Goal: Task Accomplishment & Management: Manage account settings

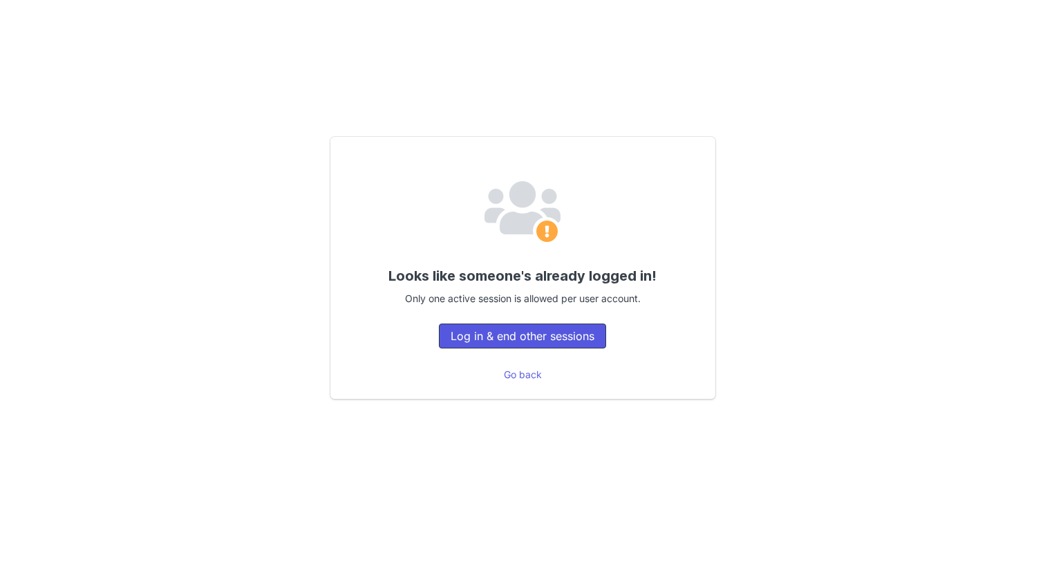
click at [525, 339] on button "Log in & end other sessions" at bounding box center [522, 336] width 167 height 25
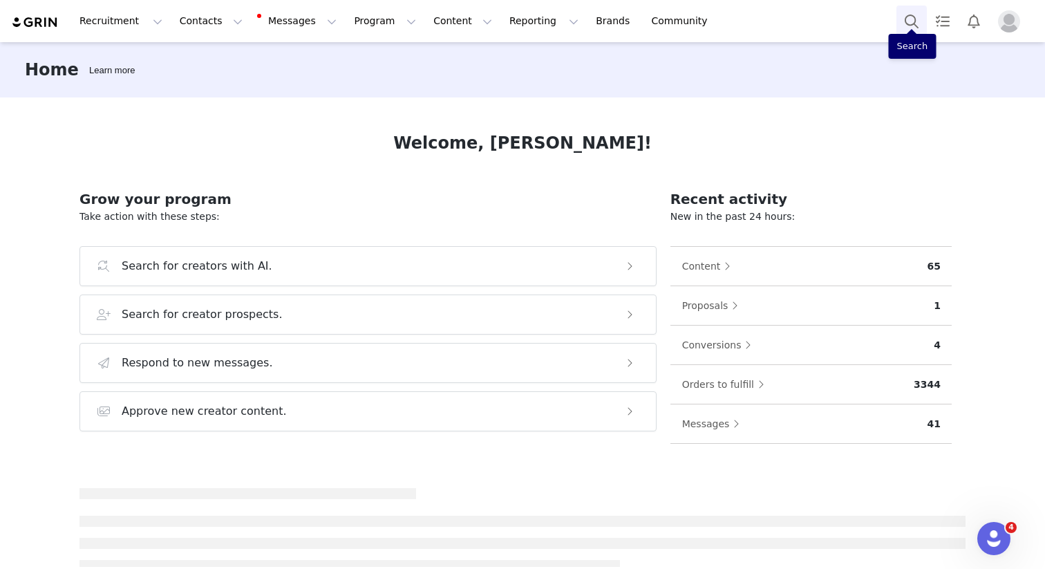
click at [915, 21] on button "Search" at bounding box center [912, 21] width 30 height 31
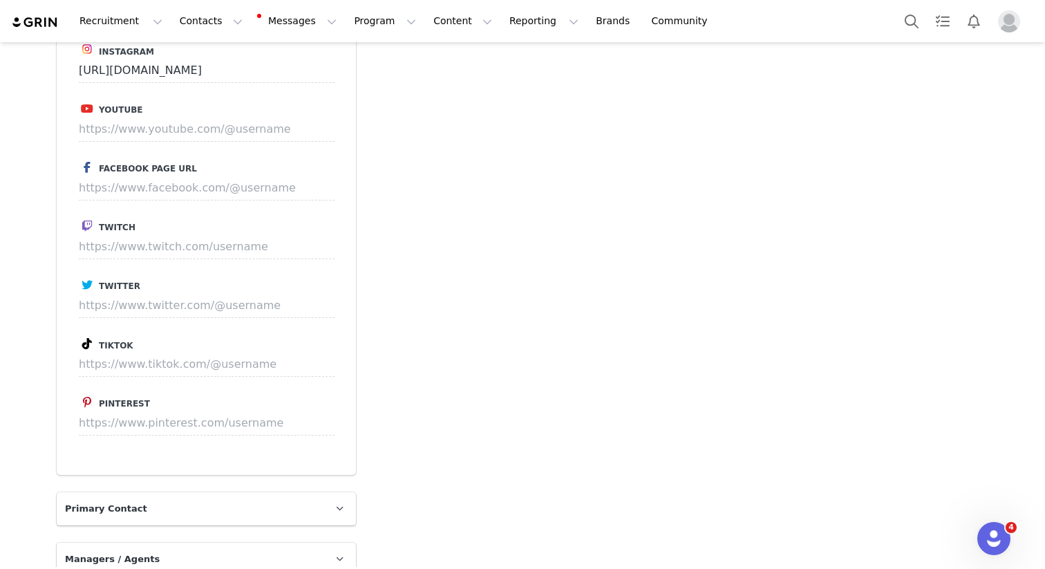
scroll to position [2145, 0]
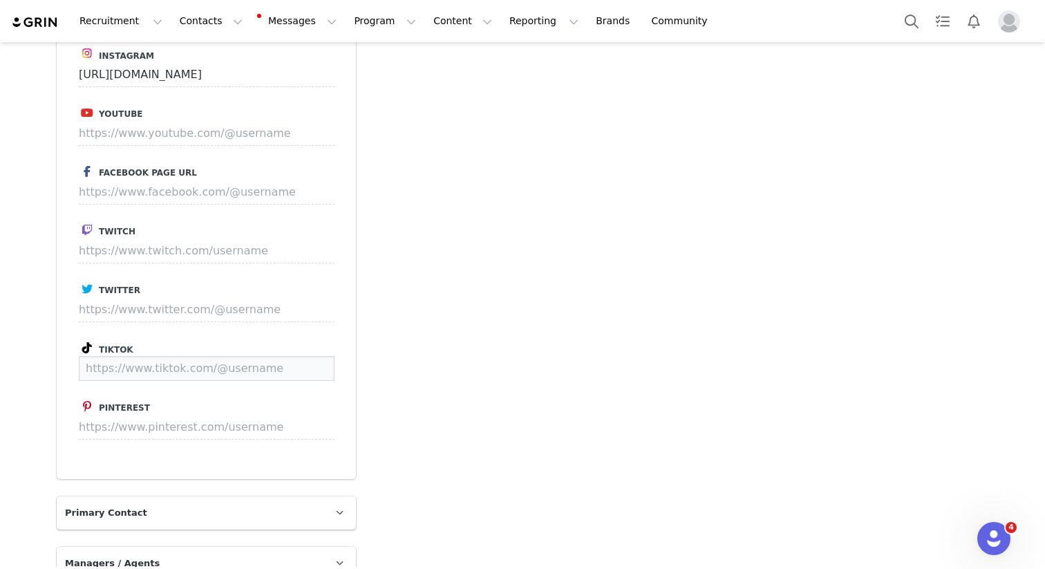
click at [189, 356] on input at bounding box center [207, 368] width 256 height 25
paste input "https://www.tiktok.com/@nothangtw"
type input "https://www.tiktok.com/@nothangtw"
click at [315, 356] on button "Save" at bounding box center [308, 368] width 50 height 25
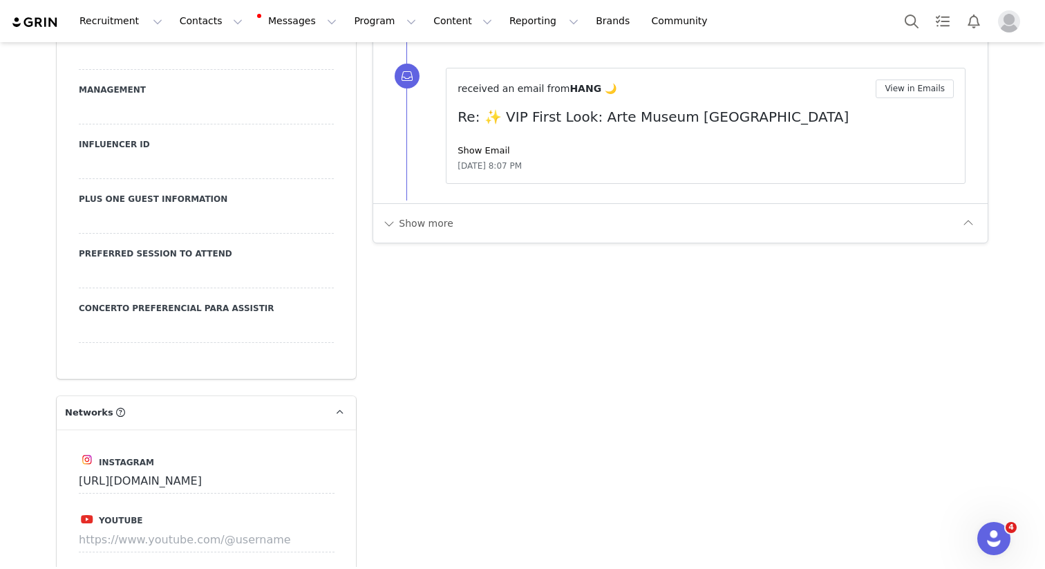
scroll to position [1733, 0]
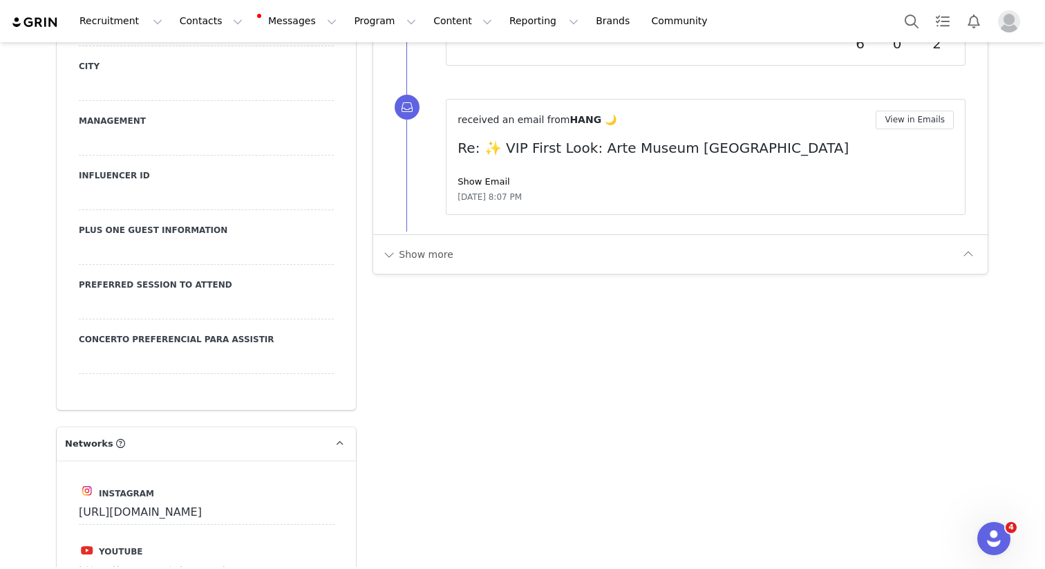
click at [417, 242] on div "Show more" at bounding box center [680, 253] width 615 height 39
click at [400, 260] on button "Show more" at bounding box center [418, 254] width 73 height 22
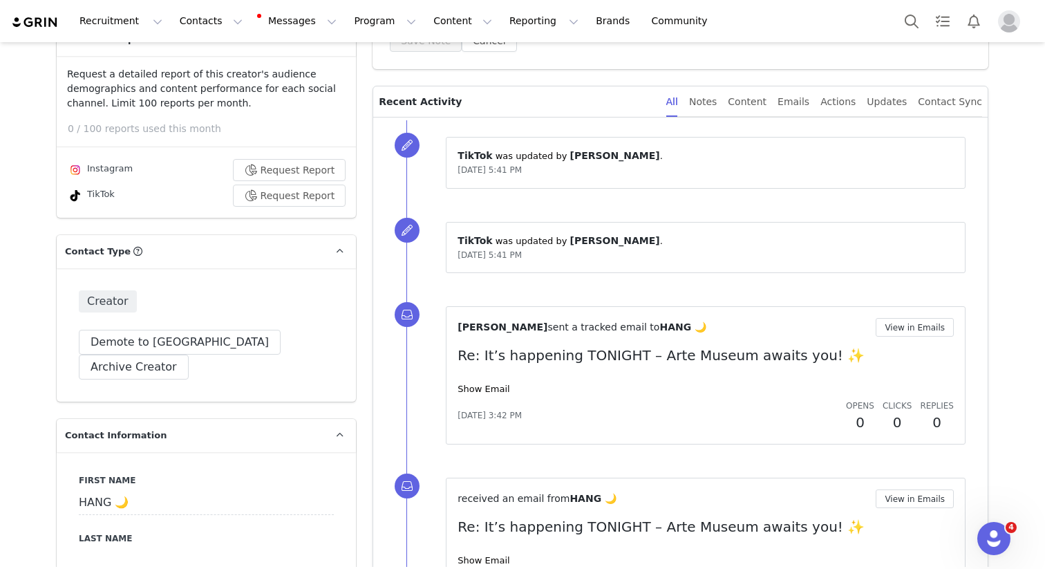
scroll to position [0, 0]
